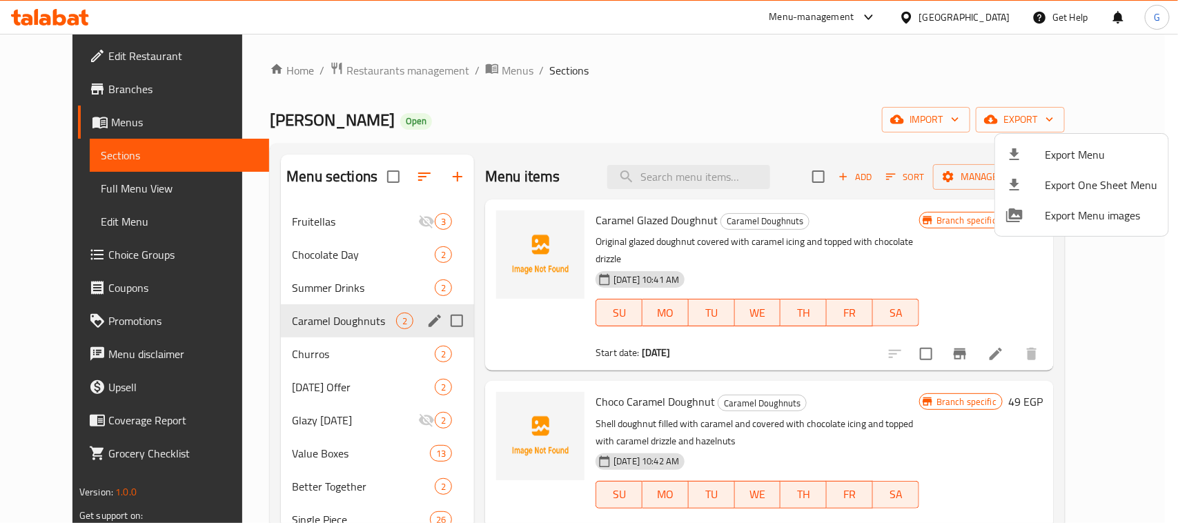
click at [415, 318] on div at bounding box center [589, 261] width 1178 height 523
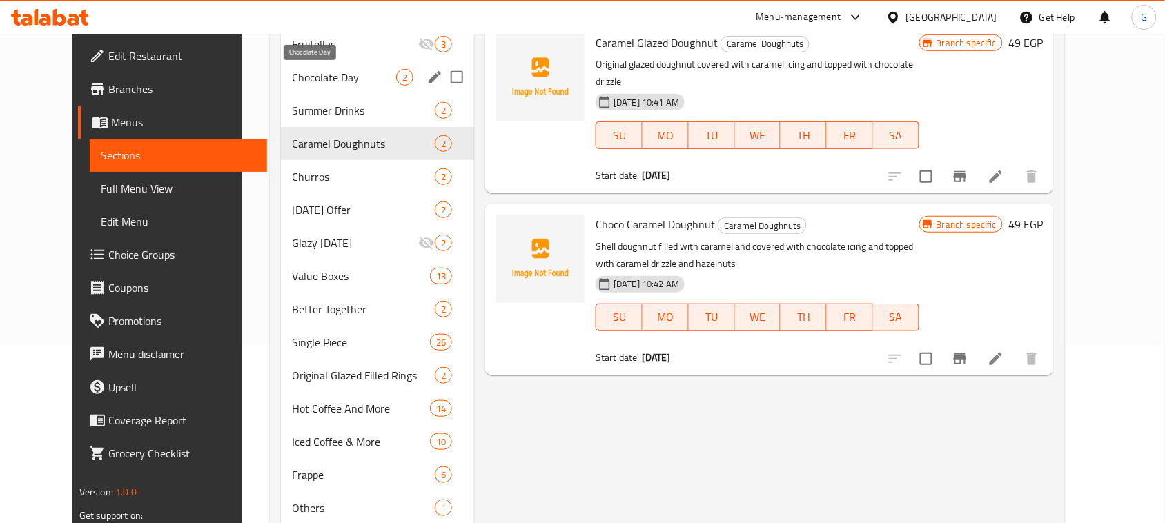
scroll to position [136, 0]
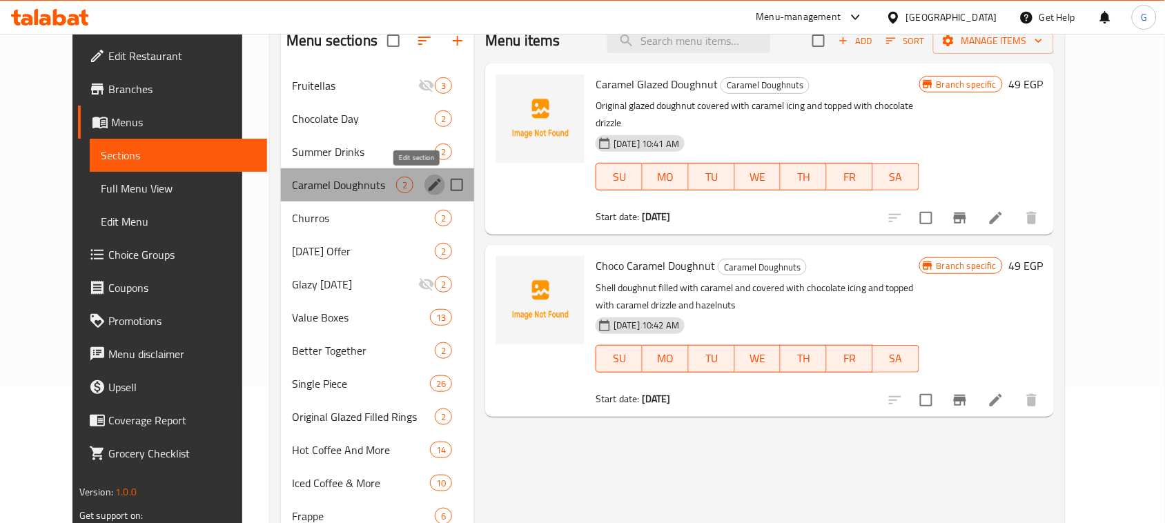
click at [429, 186] on icon "edit" at bounding box center [435, 185] width 12 height 12
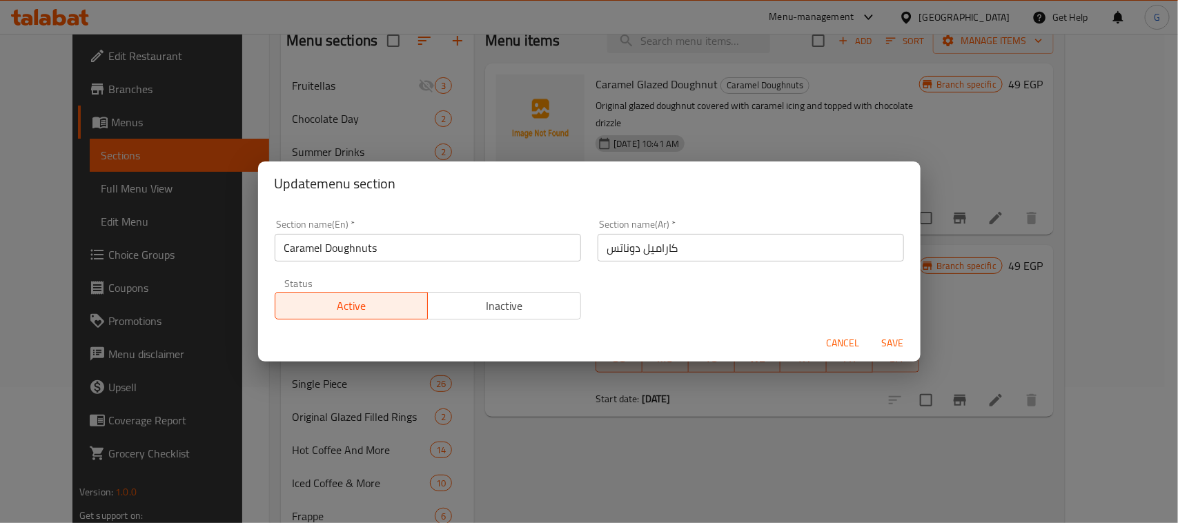
click at [480, 319] on button "Inactive" at bounding box center [504, 306] width 154 height 28
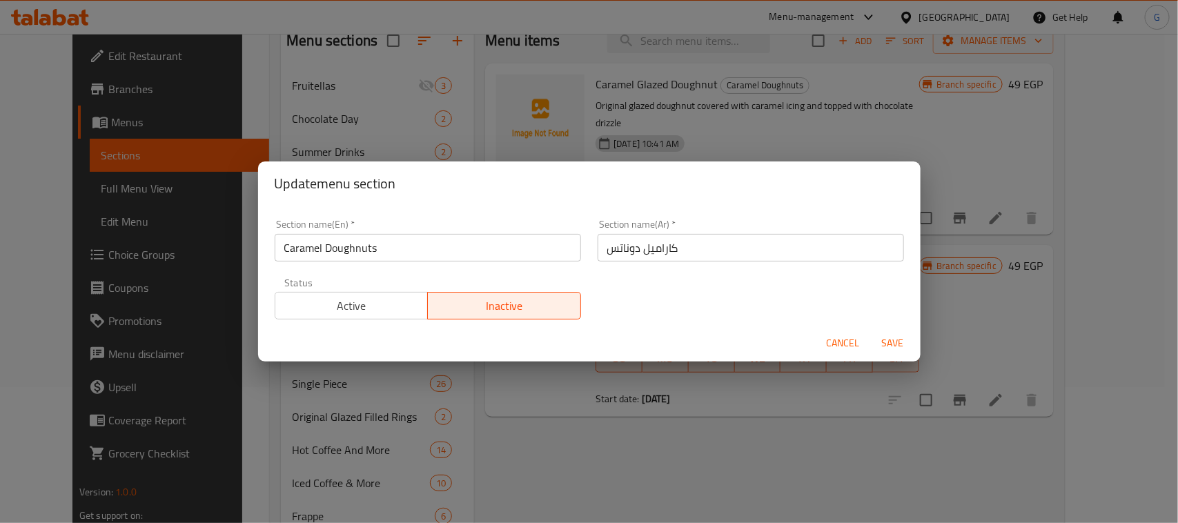
click at [894, 335] on span "Save" at bounding box center [892, 343] width 33 height 17
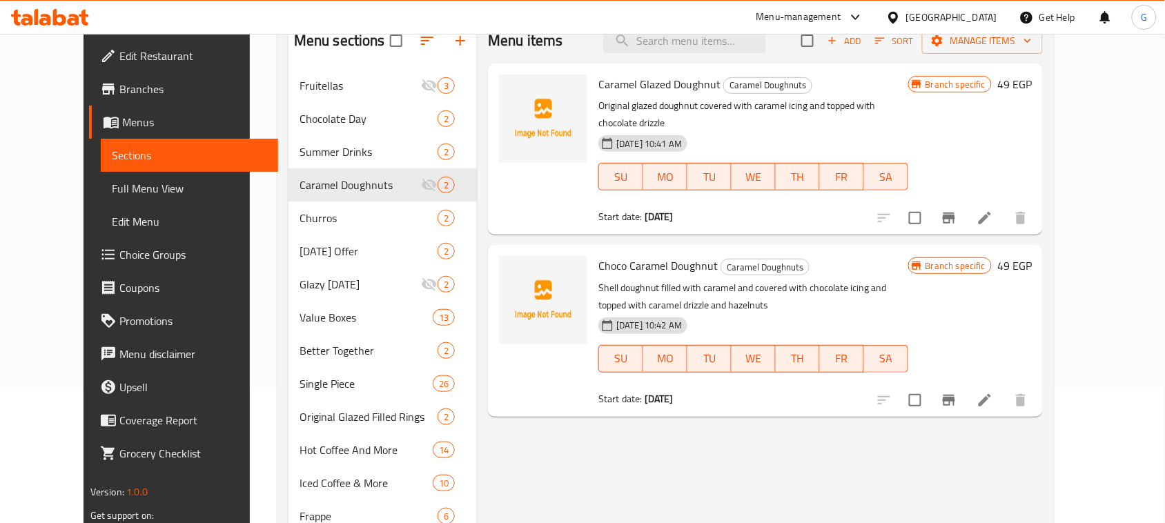
click at [977, 16] on div "[GEOGRAPHIC_DATA]" at bounding box center [951, 17] width 91 height 15
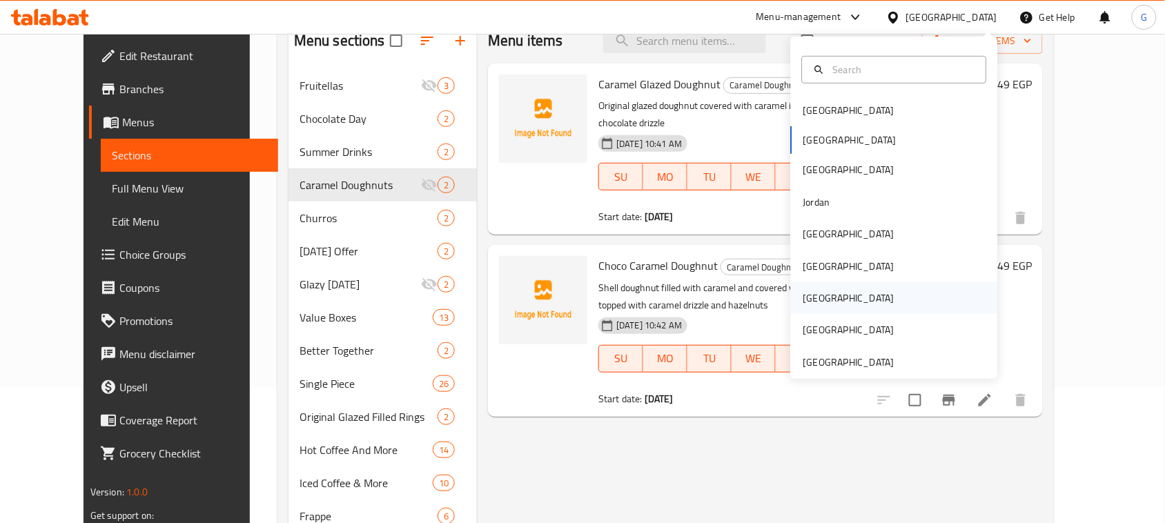
click at [811, 294] on div "[GEOGRAPHIC_DATA]" at bounding box center [848, 298] width 91 height 15
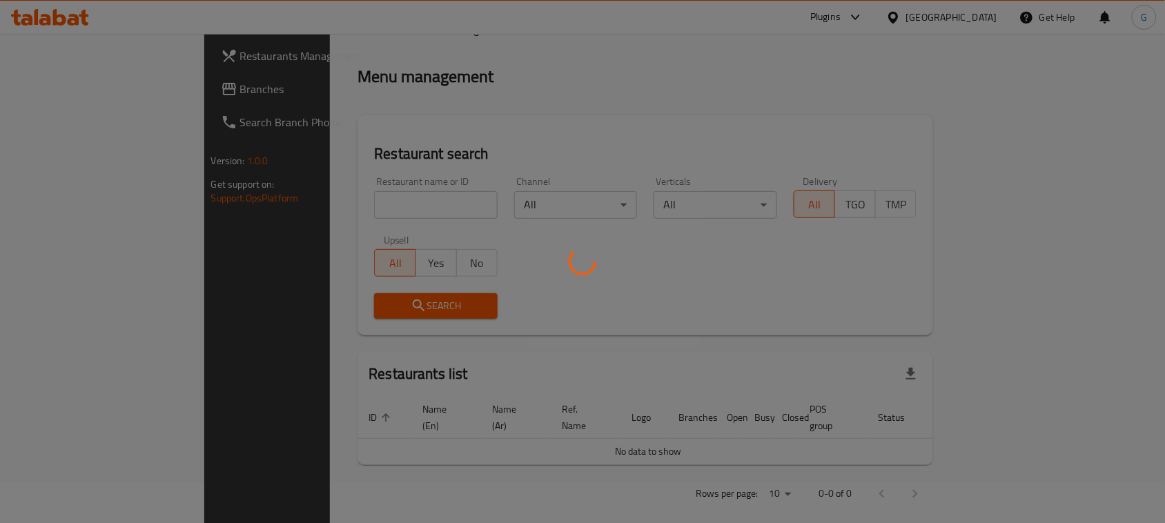
scroll to position [136, 0]
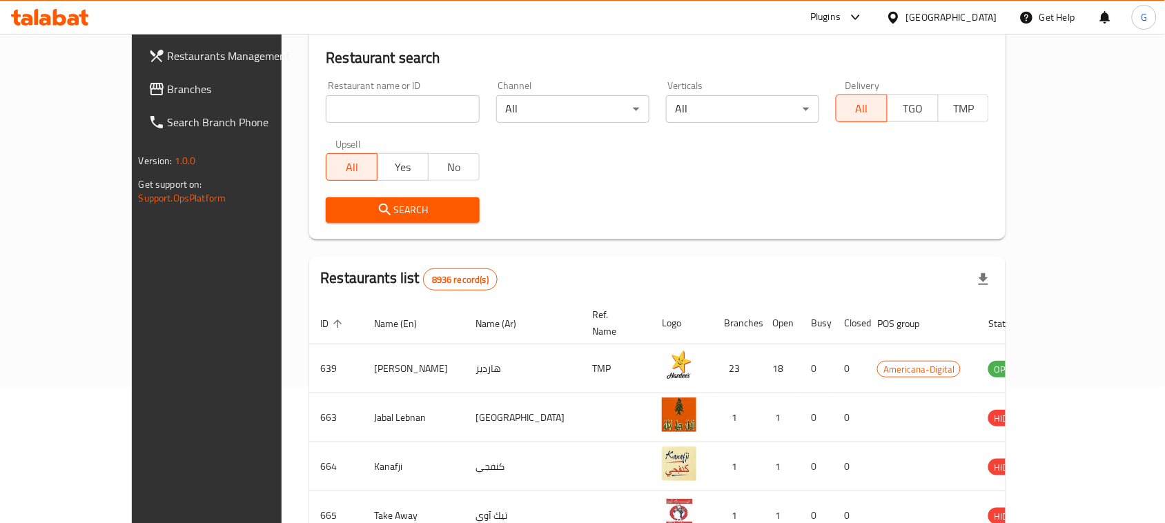
click at [168, 81] on span "Branches" at bounding box center [242, 89] width 148 height 17
